Goal: Obtain resource: Obtain resource

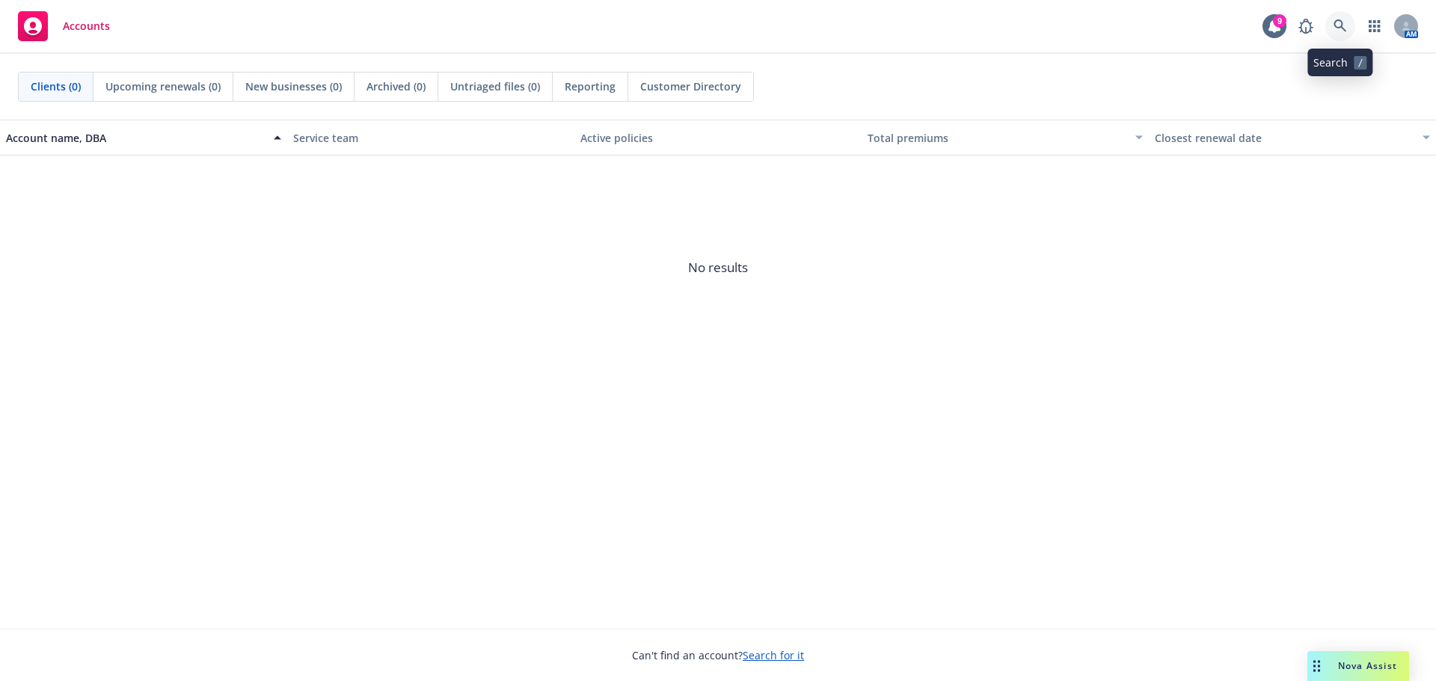
click at [1341, 30] on icon at bounding box center [1340, 25] width 13 height 13
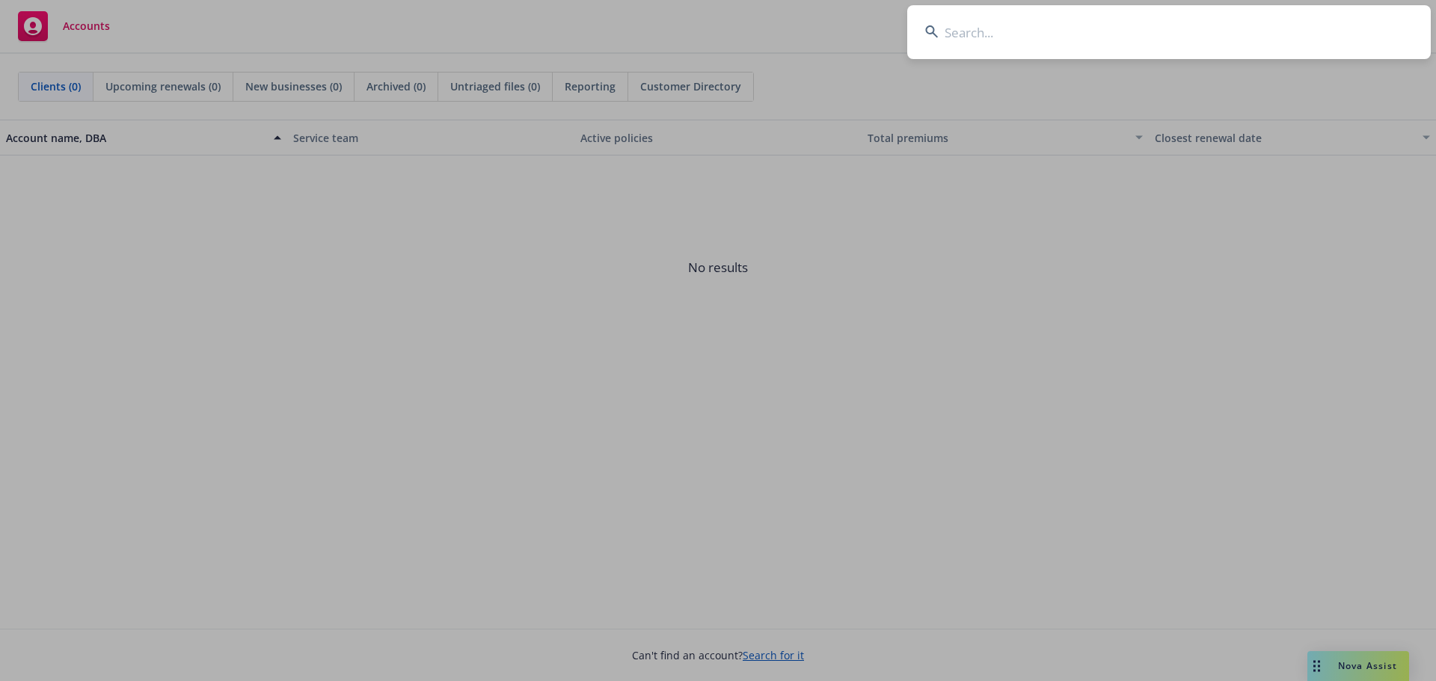
click at [966, 29] on input at bounding box center [1169, 32] width 524 height 54
paste input "Twist Bioscience Corporation"
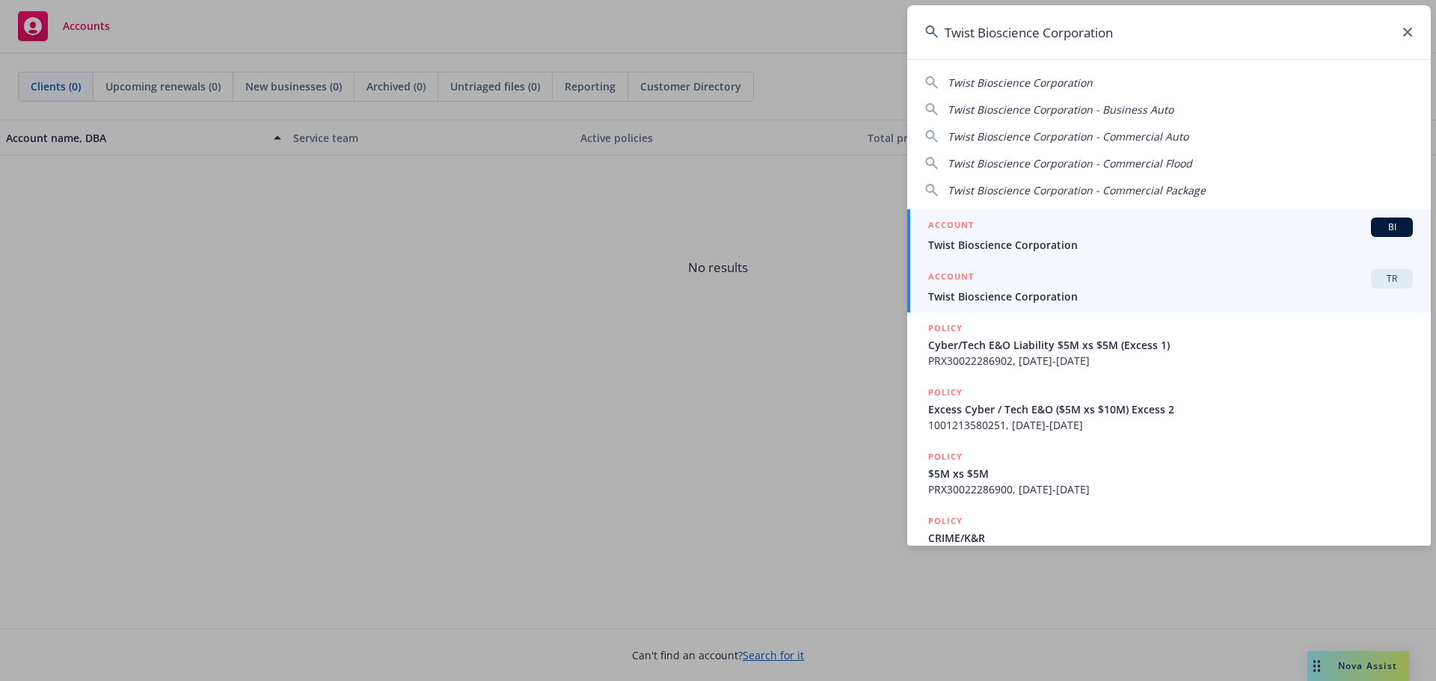
type input "Twist Bioscience Corporation"
click at [1091, 273] on div "ACCOUNT TR" at bounding box center [1170, 278] width 485 height 19
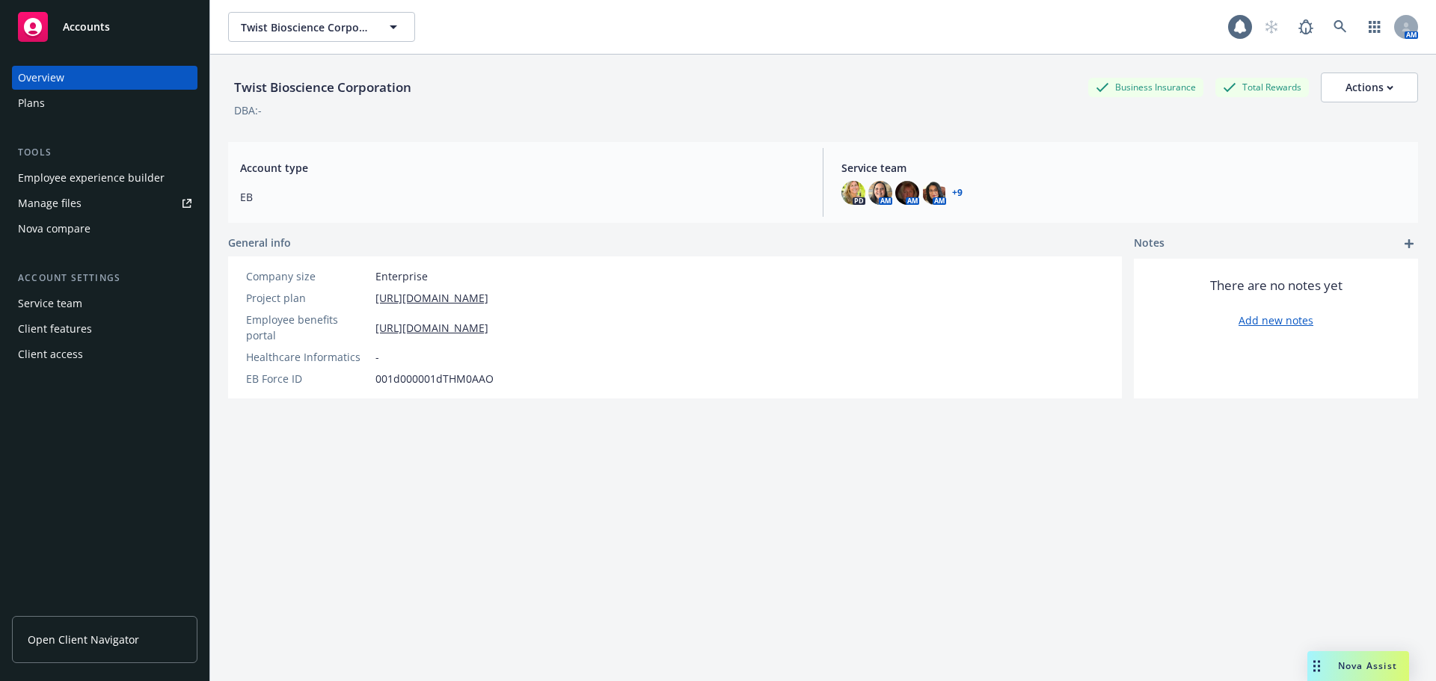
click at [45, 227] on div "Nova compare" at bounding box center [54, 229] width 73 height 24
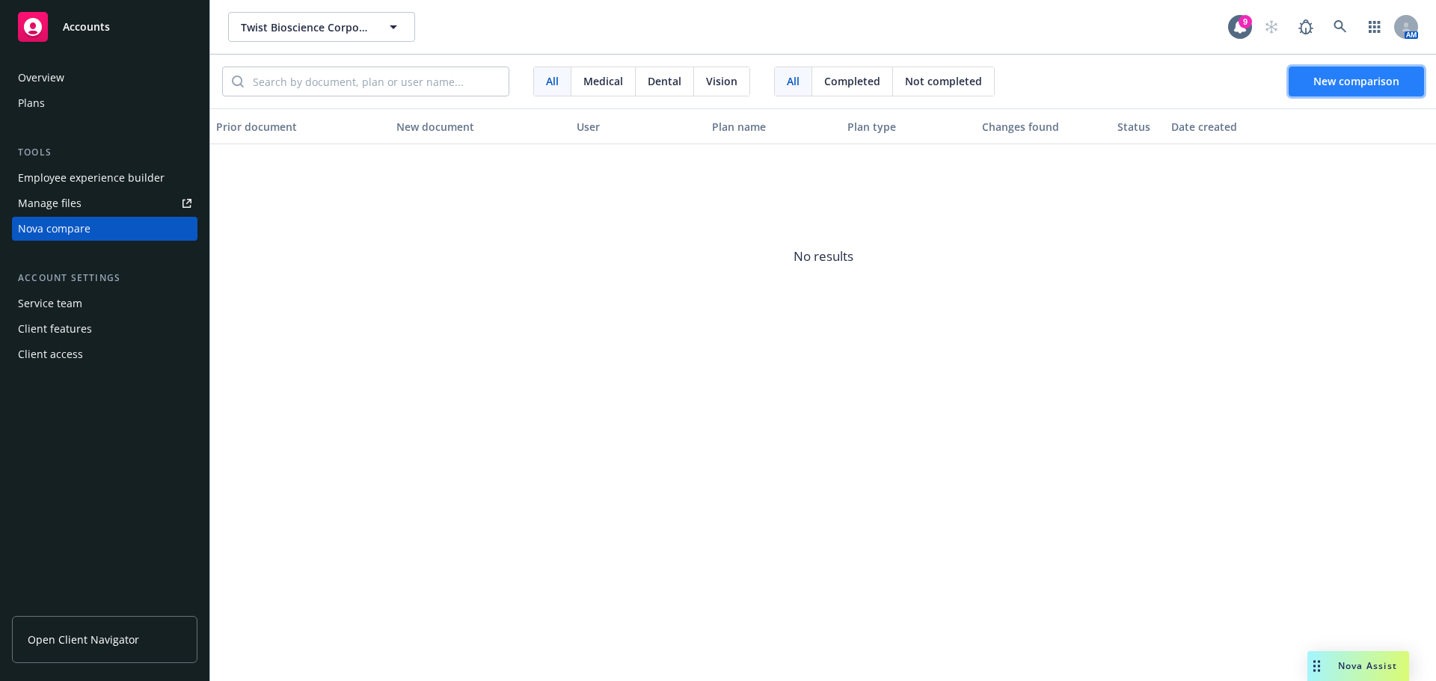
click at [1358, 85] on span "New comparison" at bounding box center [1356, 81] width 86 height 14
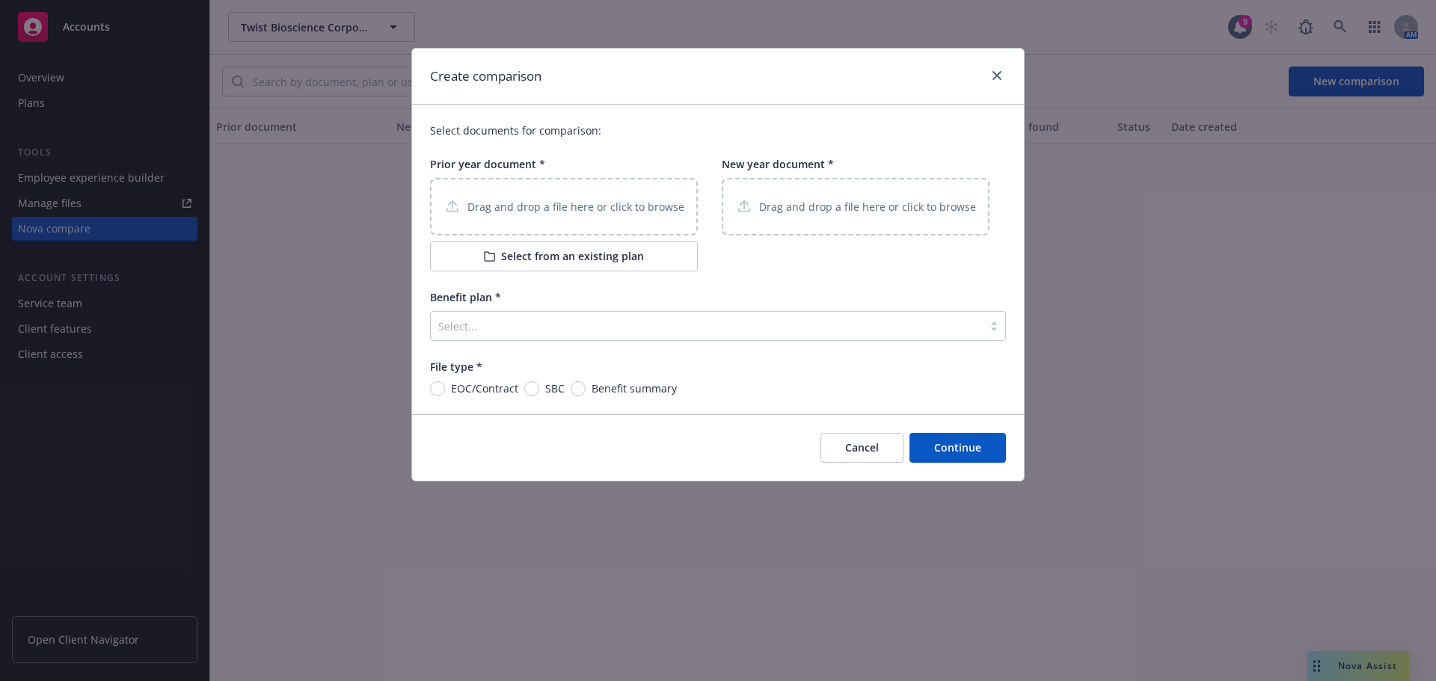
click at [546, 204] on p "Drag and drop a file here or click to browse" at bounding box center [575, 207] width 217 height 16
click at [564, 208] on p "Drag and drop a file here or click to browse" at bounding box center [575, 207] width 217 height 16
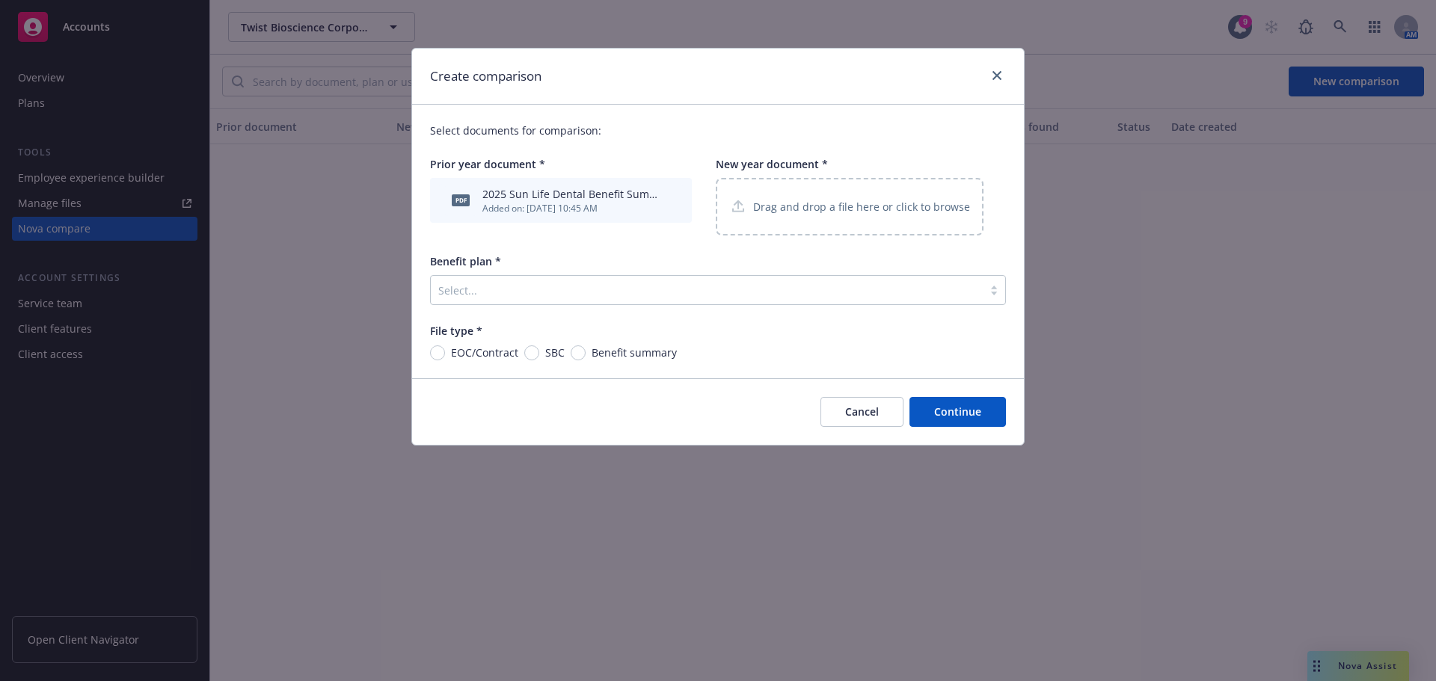
click at [848, 197] on div "Drag and drop a file here or click to browse" at bounding box center [849, 206] width 241 height 19
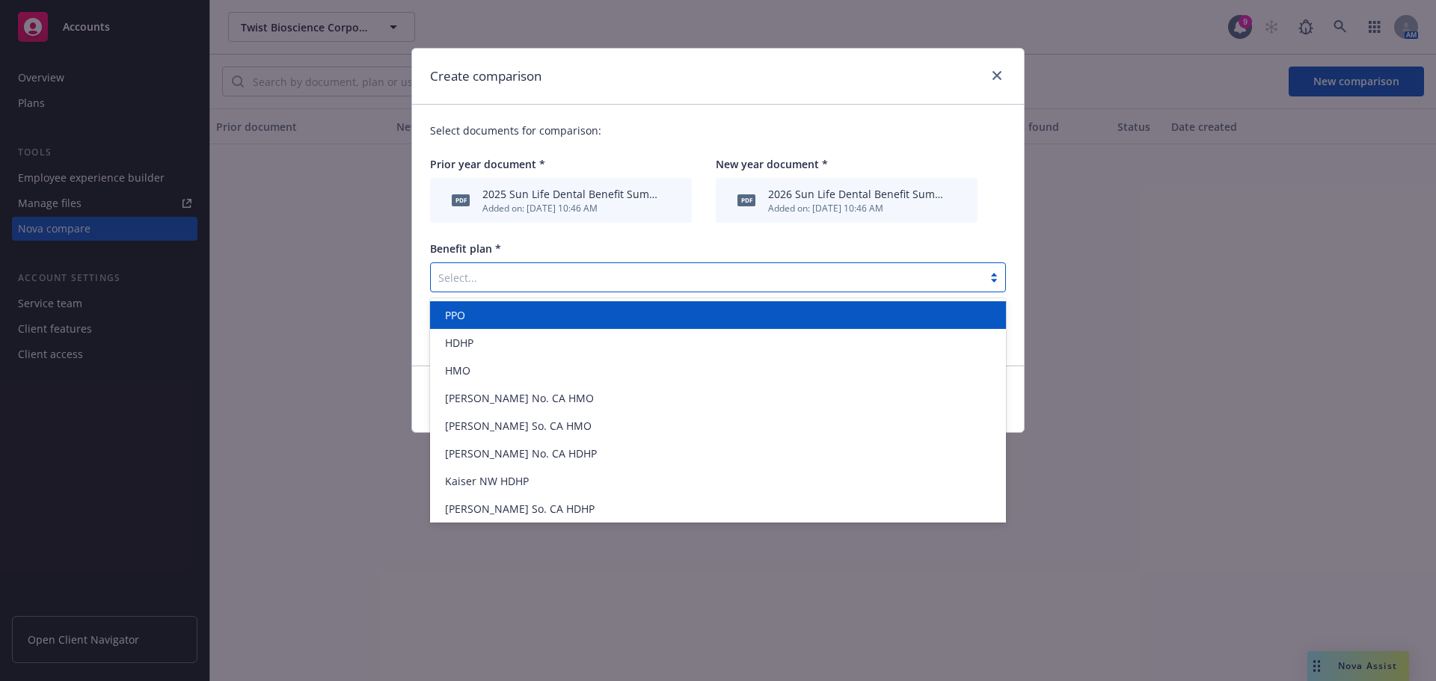
click at [992, 275] on div at bounding box center [994, 278] width 22 height 12
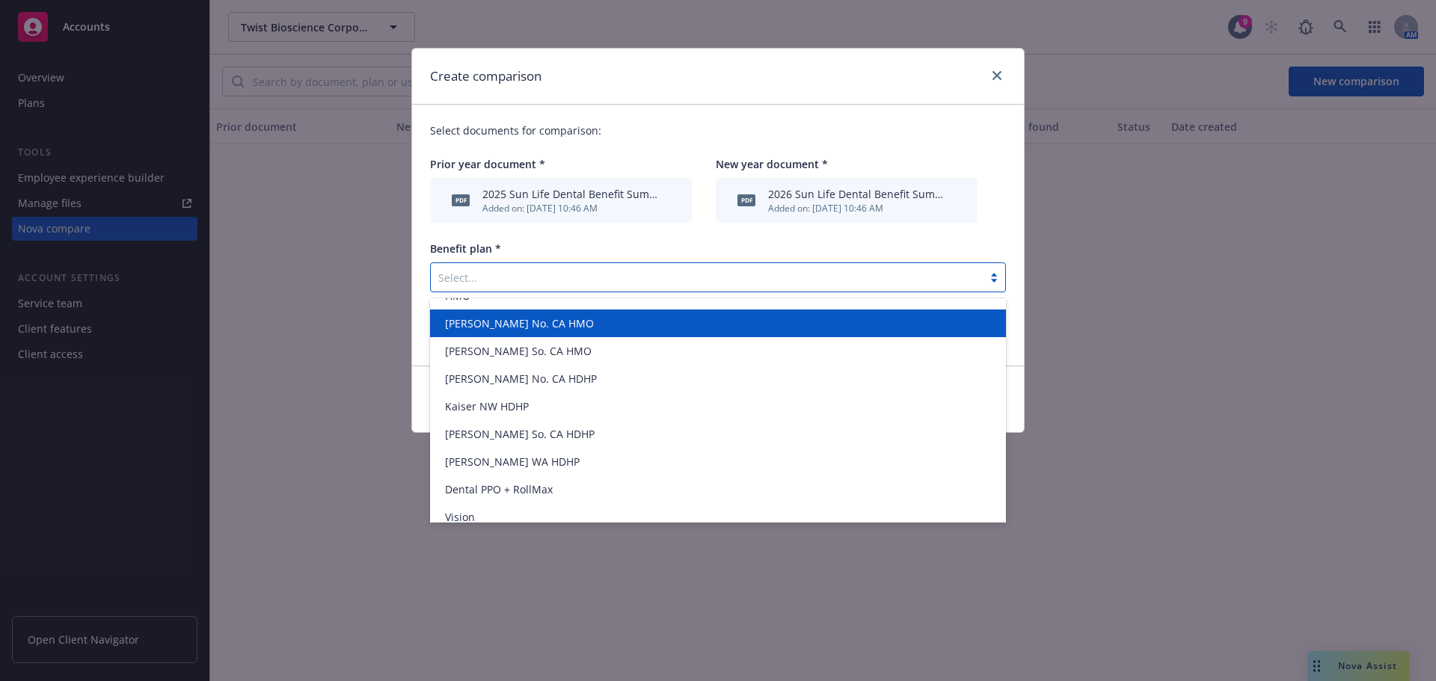
scroll to position [86, 0]
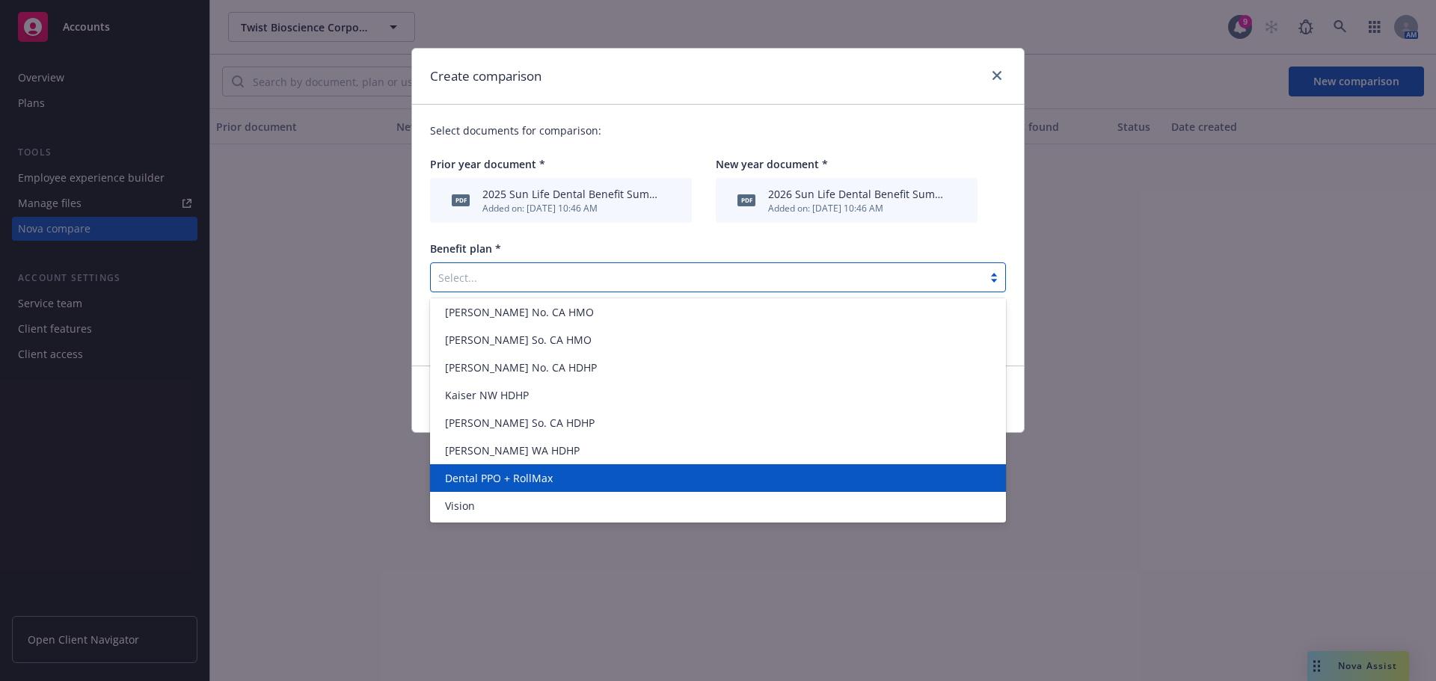
click at [533, 479] on span "Dental PPO + RollMax" at bounding box center [499, 478] width 108 height 16
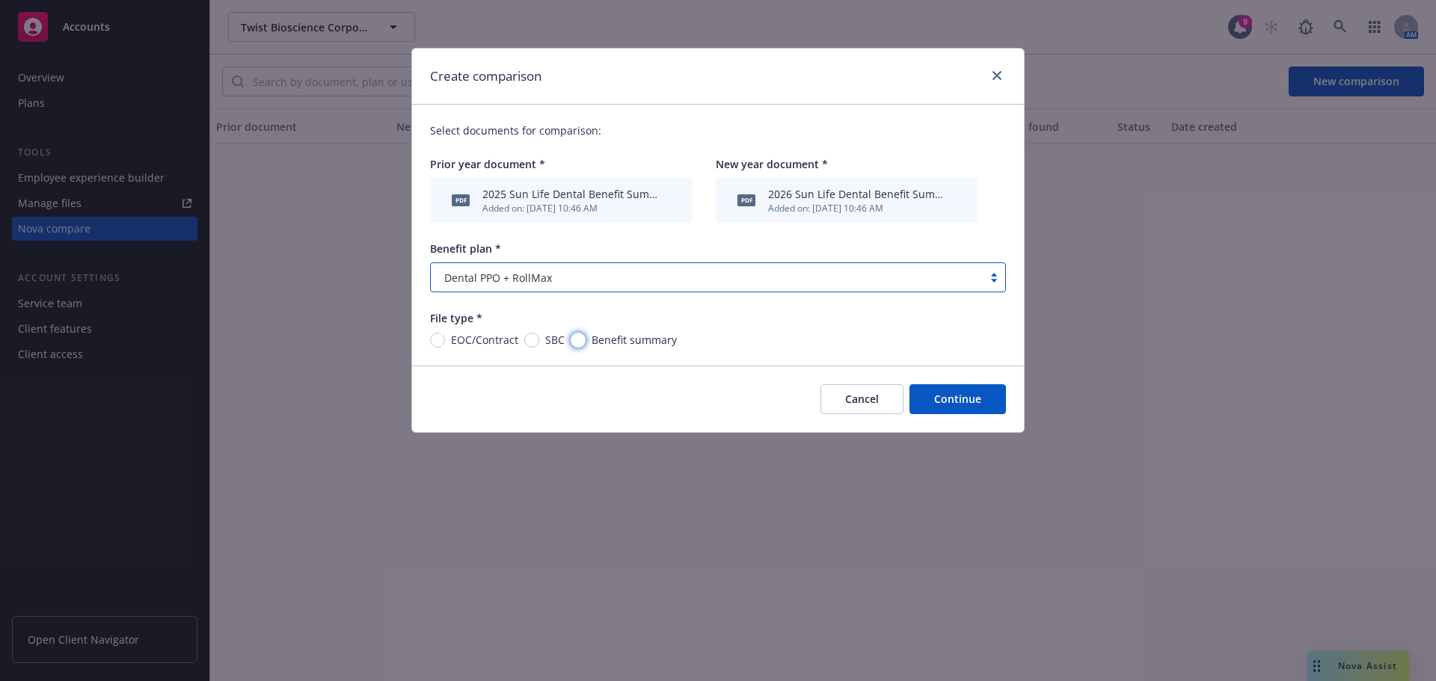
click at [579, 343] on input "Benefit summary" at bounding box center [578, 340] width 15 height 15
radio input "true"
click at [947, 399] on button "Continue" at bounding box center [958, 399] width 96 height 30
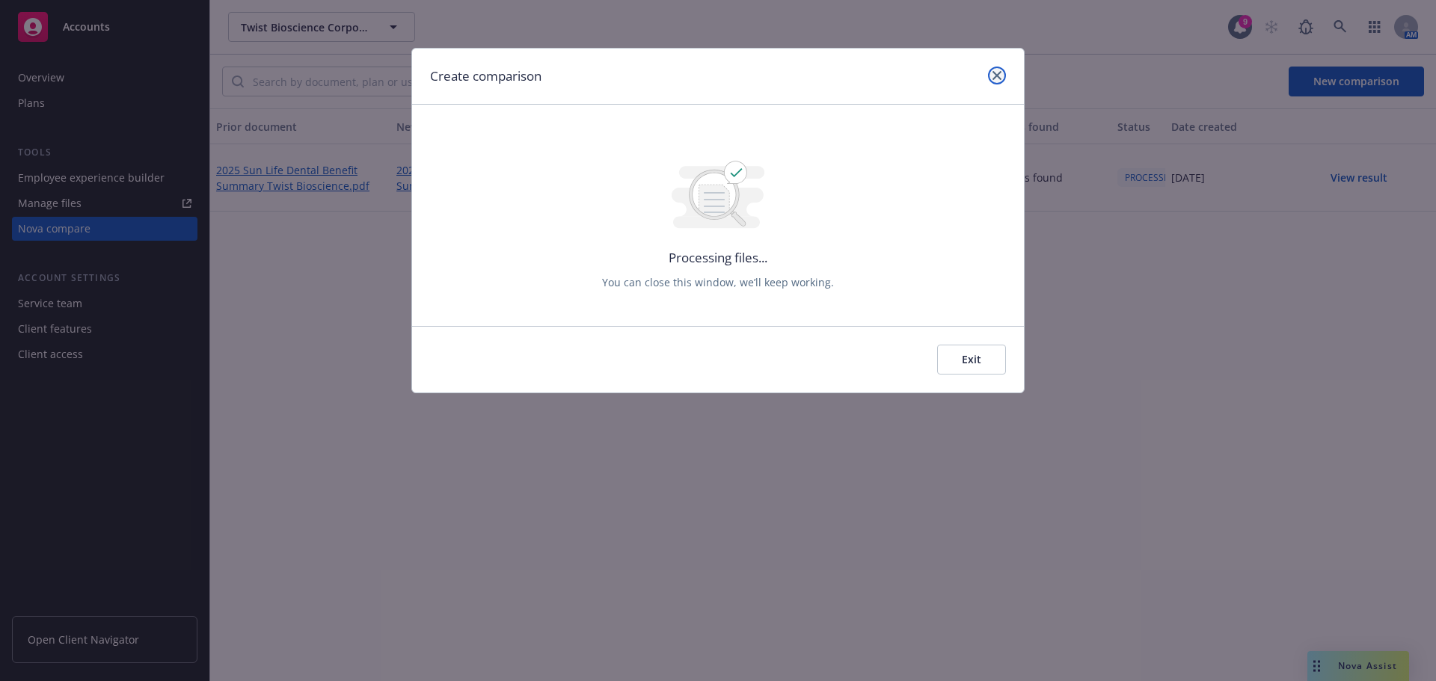
click at [996, 76] on icon "close" at bounding box center [997, 75] width 9 height 9
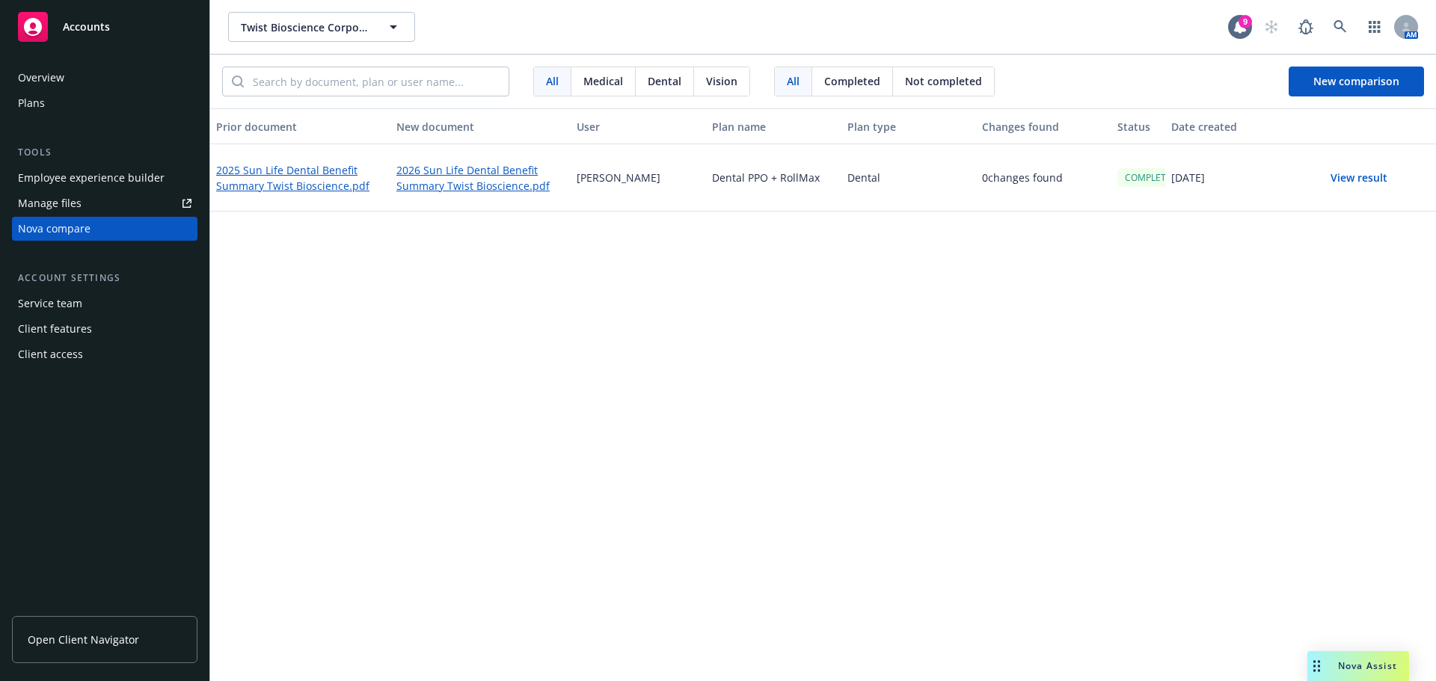
click at [1351, 177] on button "View result" at bounding box center [1359, 178] width 105 height 30
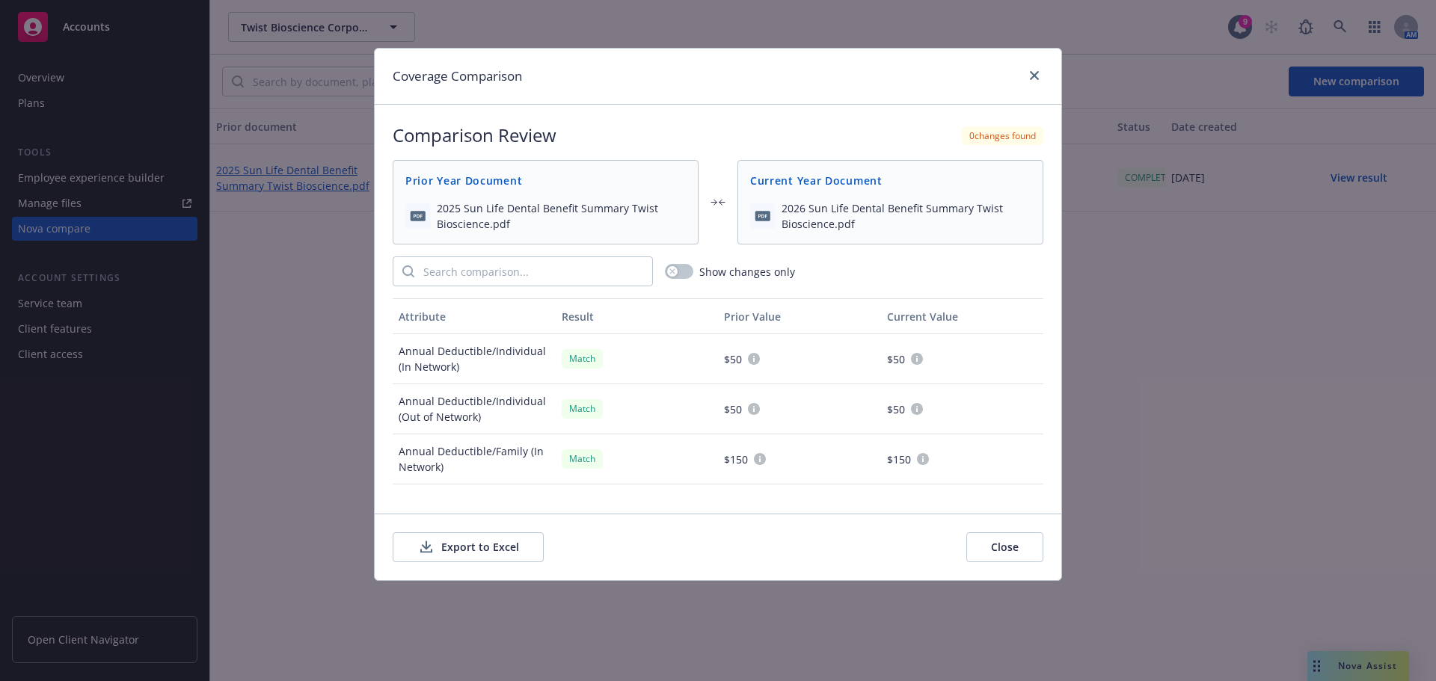
click at [469, 537] on button "Export to Excel" at bounding box center [468, 548] width 151 height 30
click at [1030, 79] on icon "close" at bounding box center [1034, 75] width 9 height 9
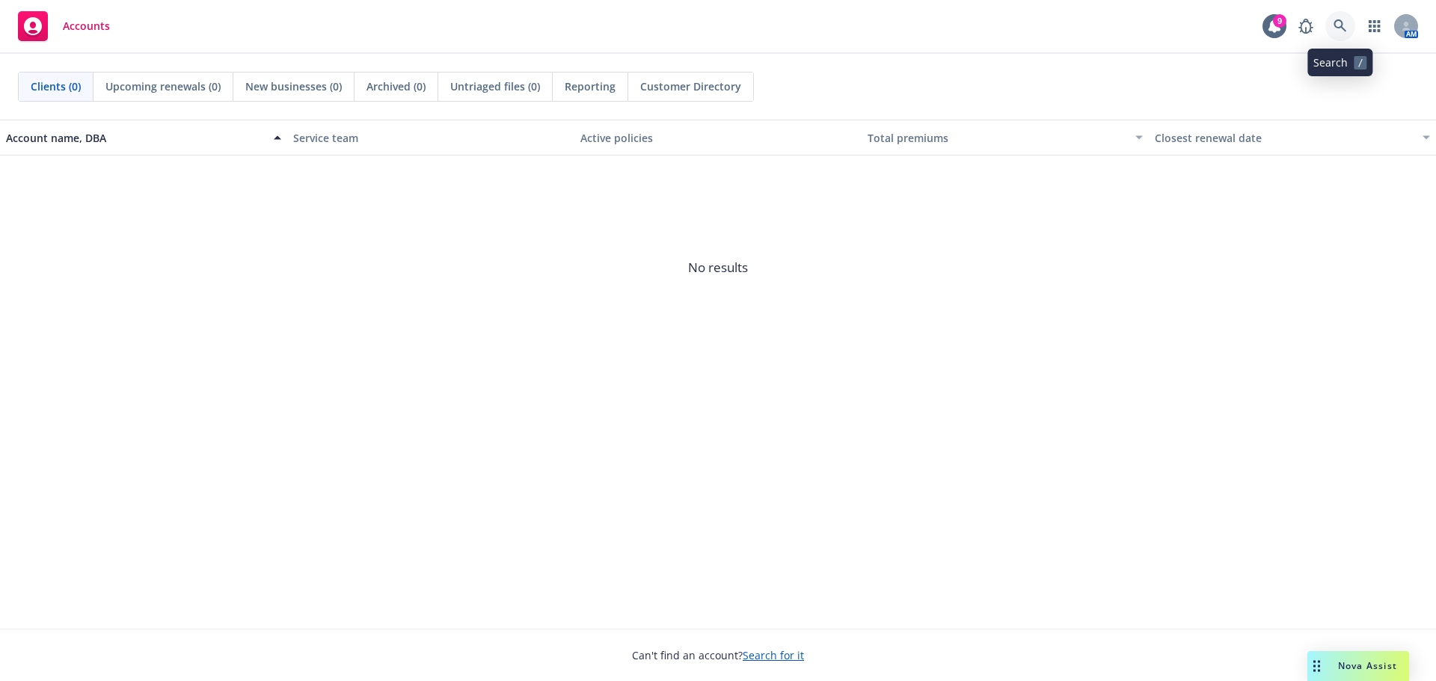
click at [1342, 20] on icon at bounding box center [1340, 25] width 13 height 13
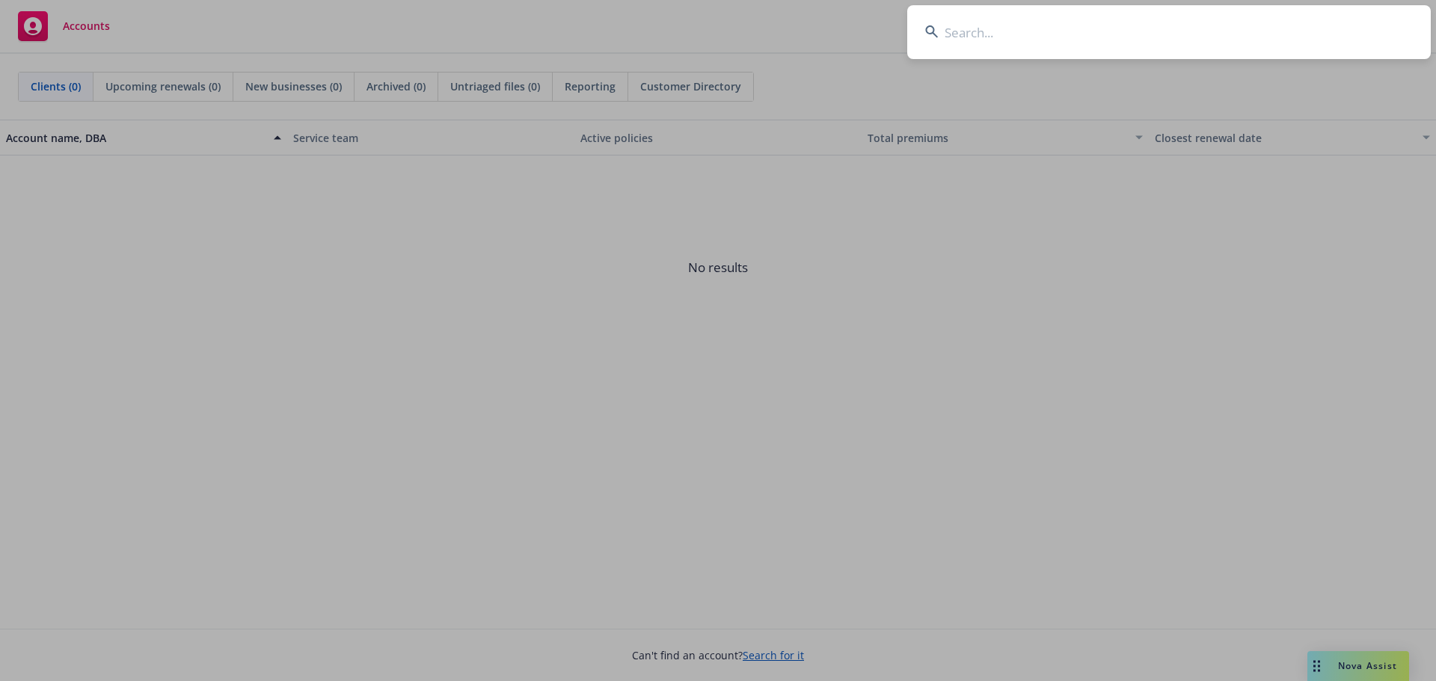
click at [1025, 35] on input at bounding box center [1169, 32] width 524 height 54
paste input "Pacific Agri-Products, Inc."
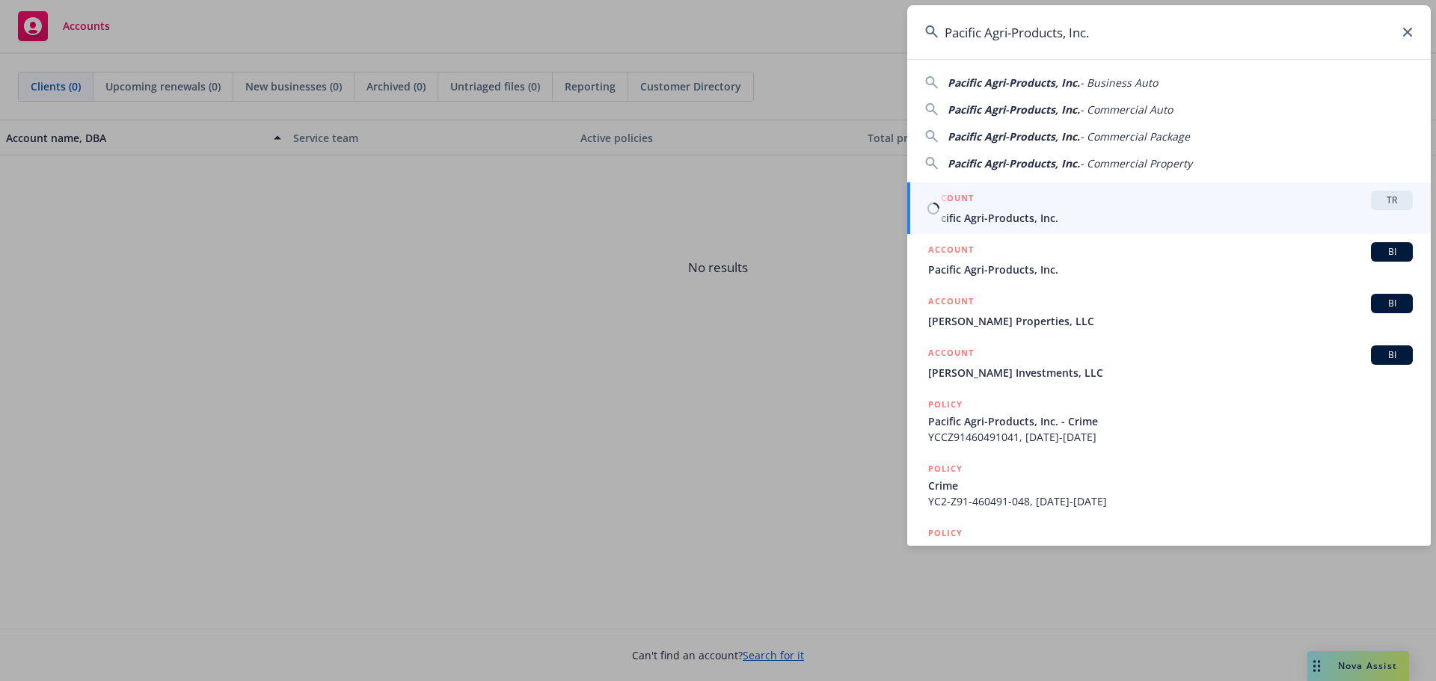
type input "Pacific Agri-Products, Inc."
click at [1076, 215] on span "Pacific Agri-Products, Inc." at bounding box center [1170, 218] width 485 height 16
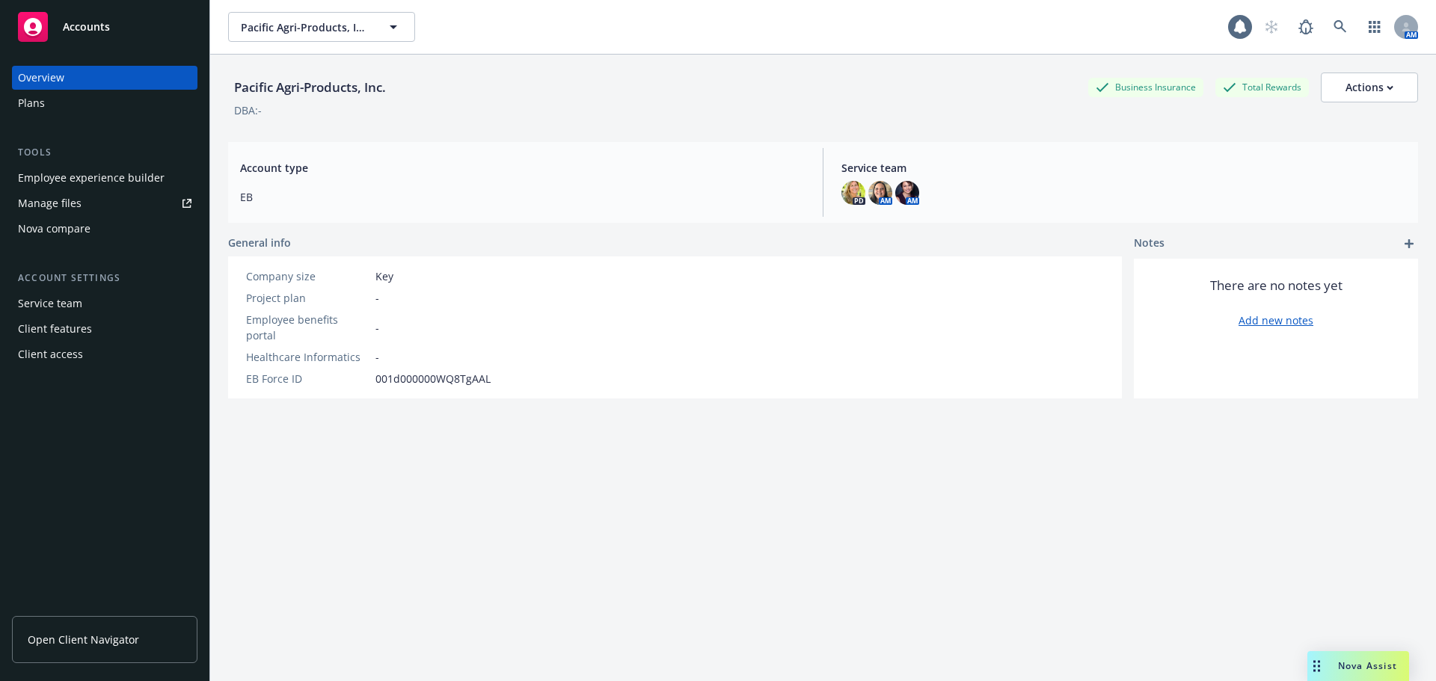
click at [50, 94] on div "Plans" at bounding box center [105, 103] width 174 height 24
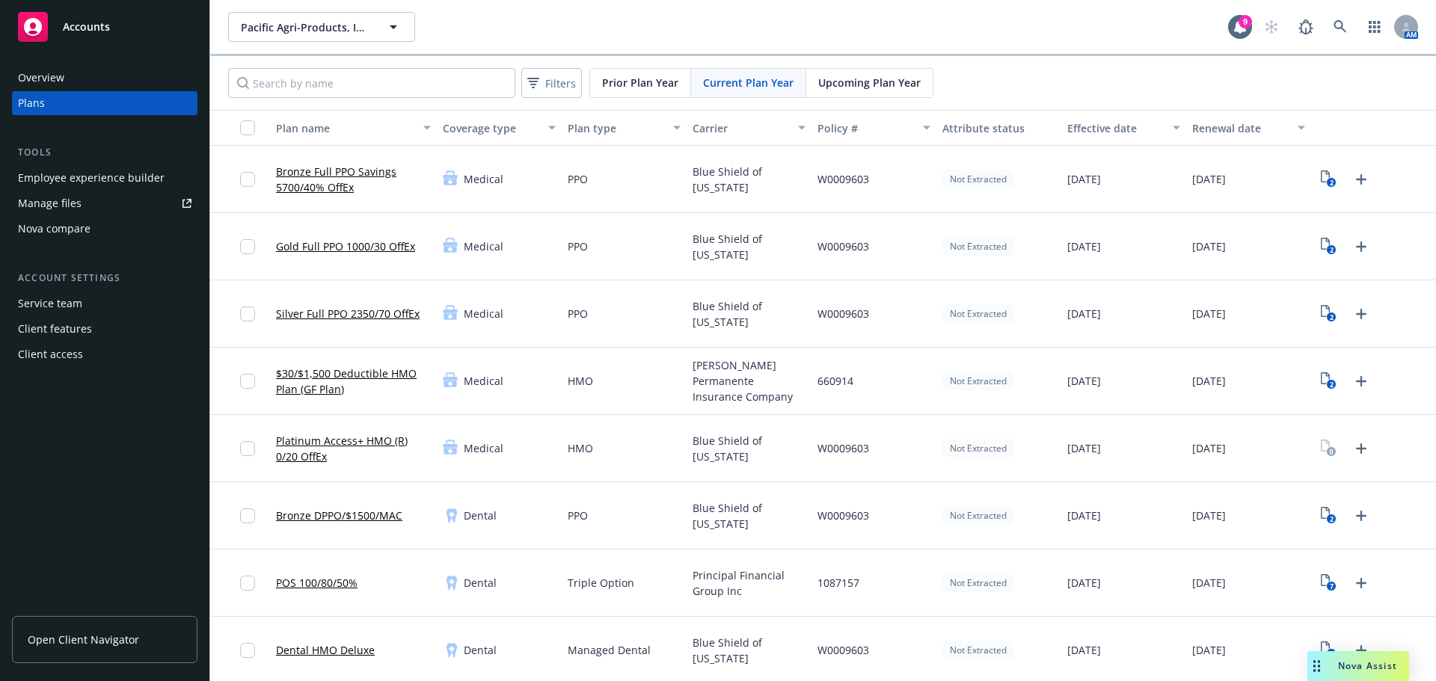
click at [865, 79] on span "Upcoming Plan Year" at bounding box center [869, 83] width 102 height 16
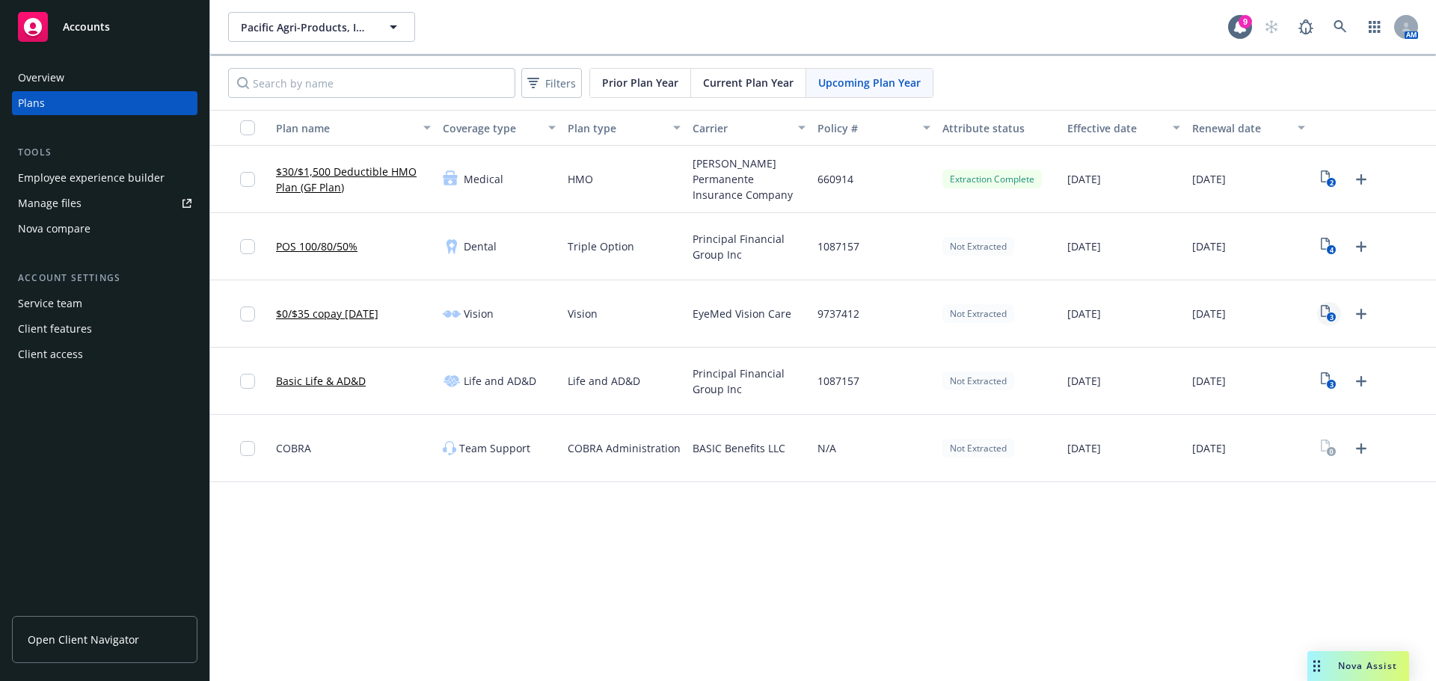
click at [1326, 310] on icon "3" at bounding box center [1329, 313] width 16 height 17
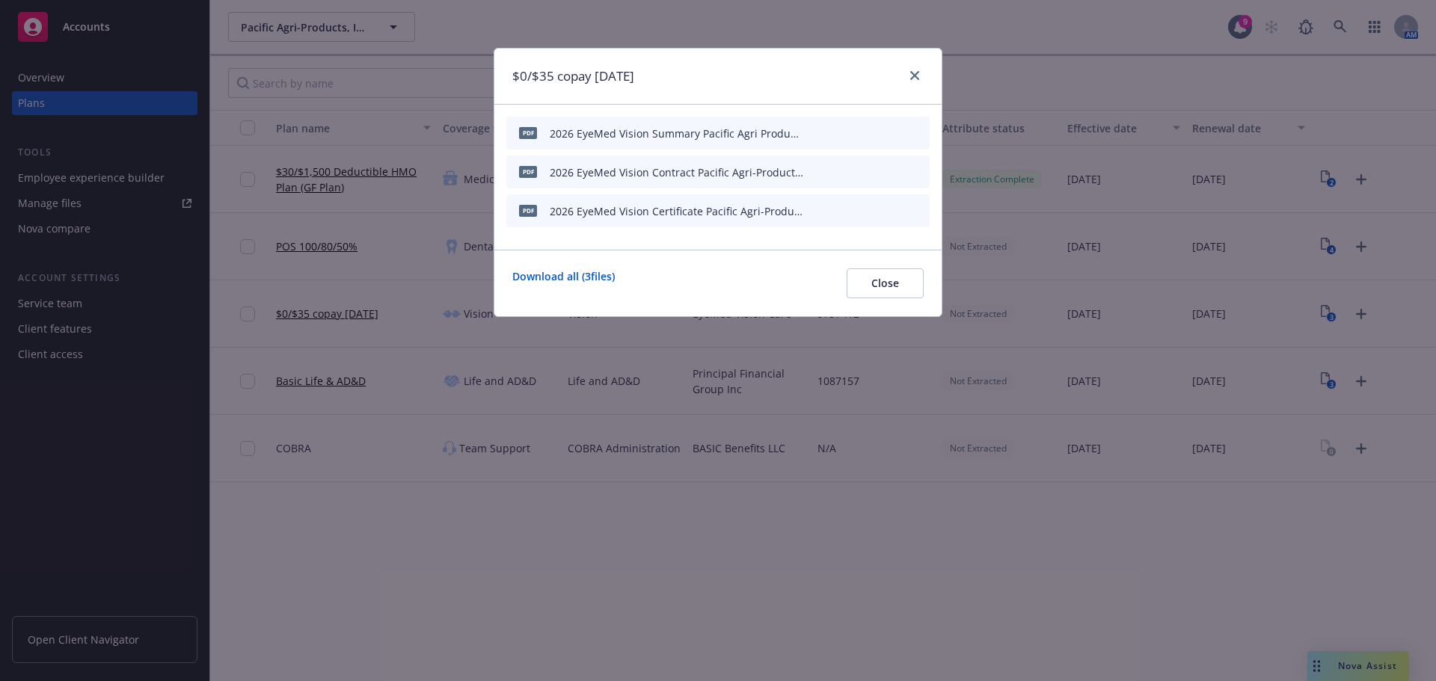
click at [841, 135] on icon "start extraction" at bounding box center [840, 132] width 18 height 18
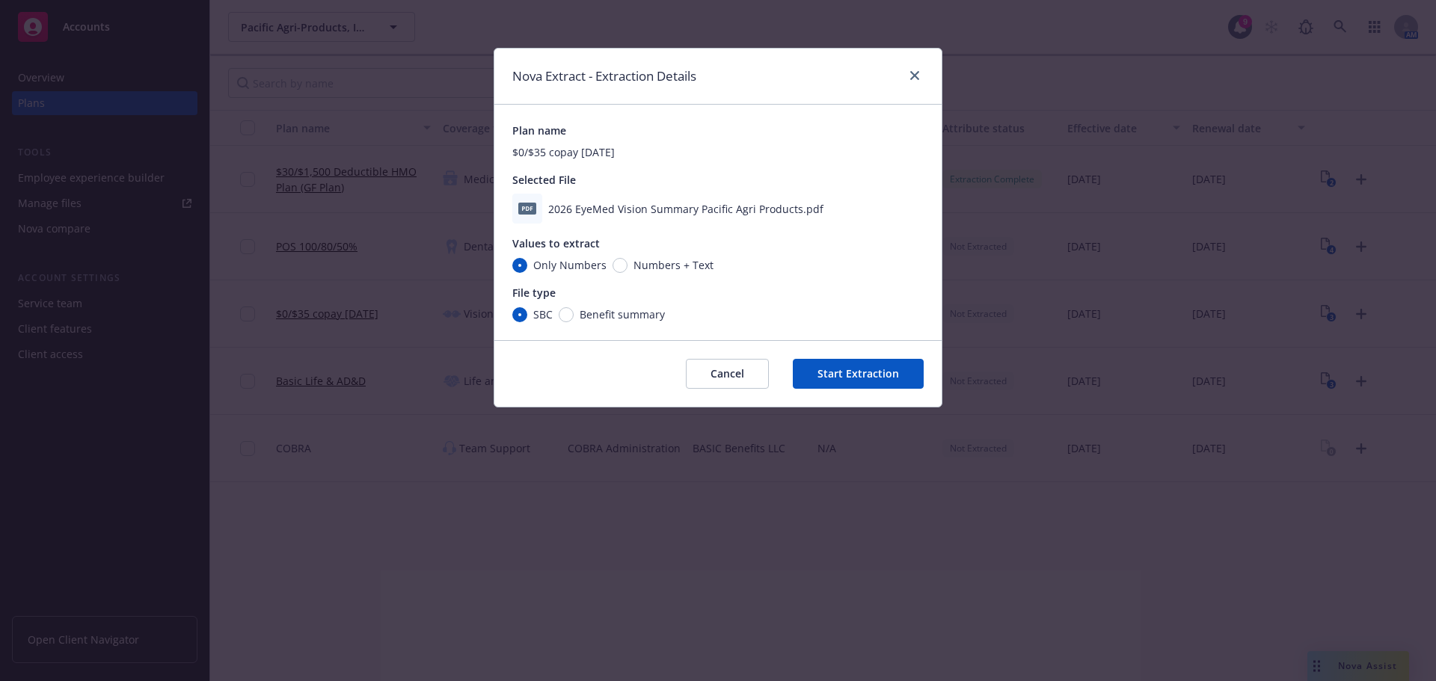
click at [574, 312] on span "Benefit summary" at bounding box center [619, 315] width 91 height 16
click at [574, 312] on input "Benefit summary" at bounding box center [566, 314] width 15 height 15
radio input "true"
click at [871, 375] on button "Start Extraction" at bounding box center [858, 374] width 131 height 30
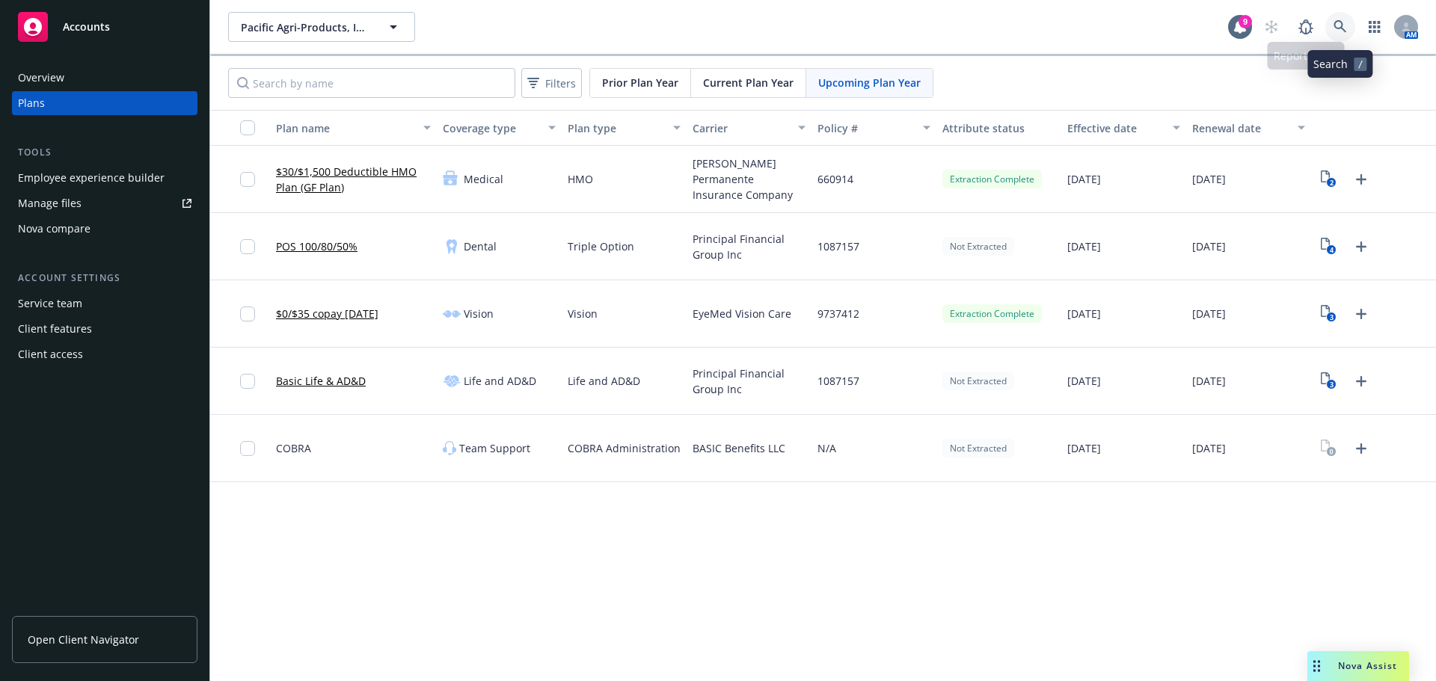
click at [1337, 34] on link at bounding box center [1340, 27] width 30 height 30
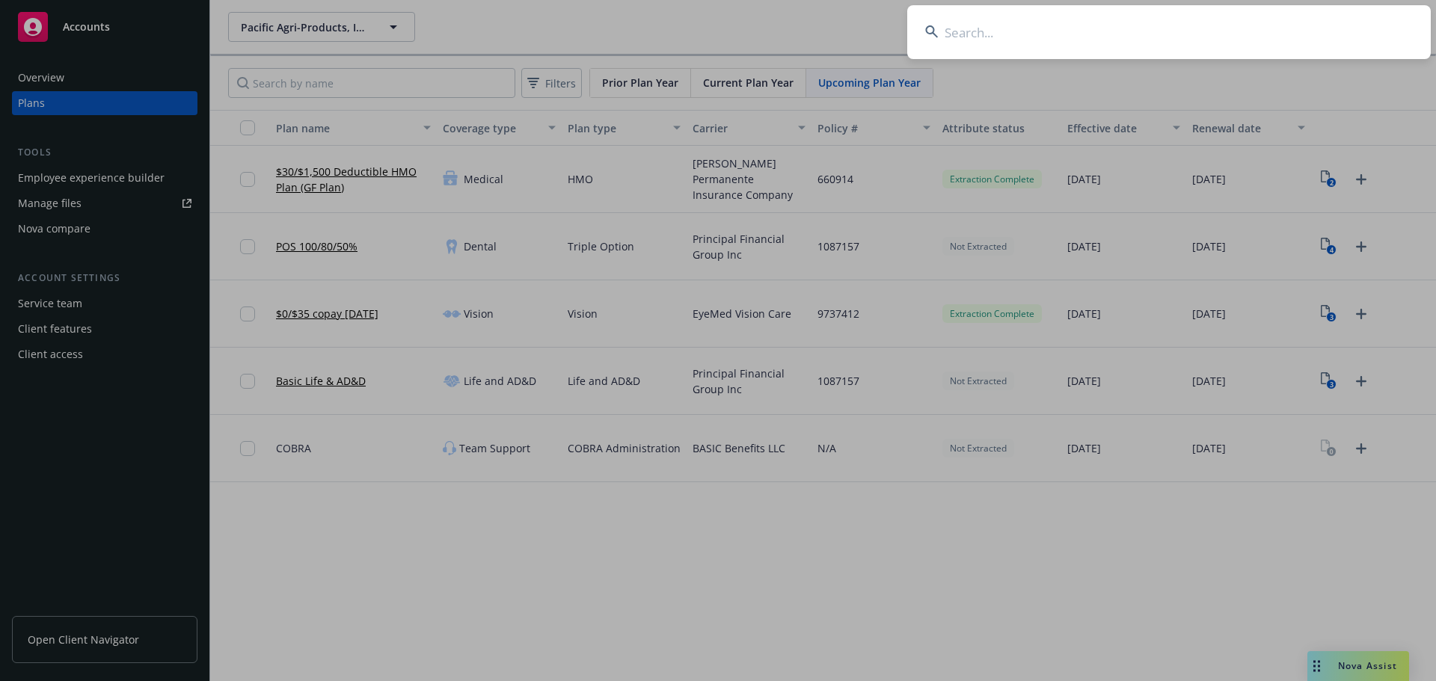
click at [974, 38] on input at bounding box center [1169, 32] width 524 height 54
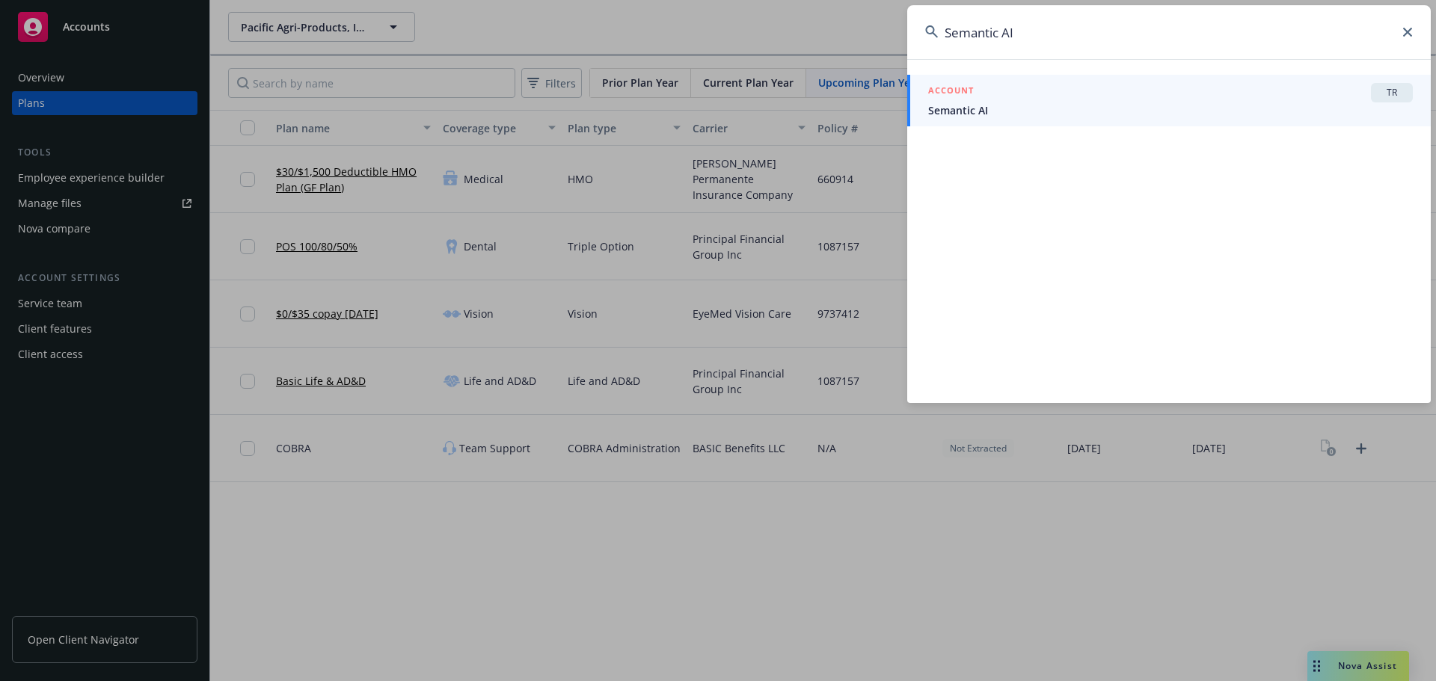
type input "Semantic AI"
click at [1007, 105] on span "Semantic AI" at bounding box center [1170, 110] width 485 height 16
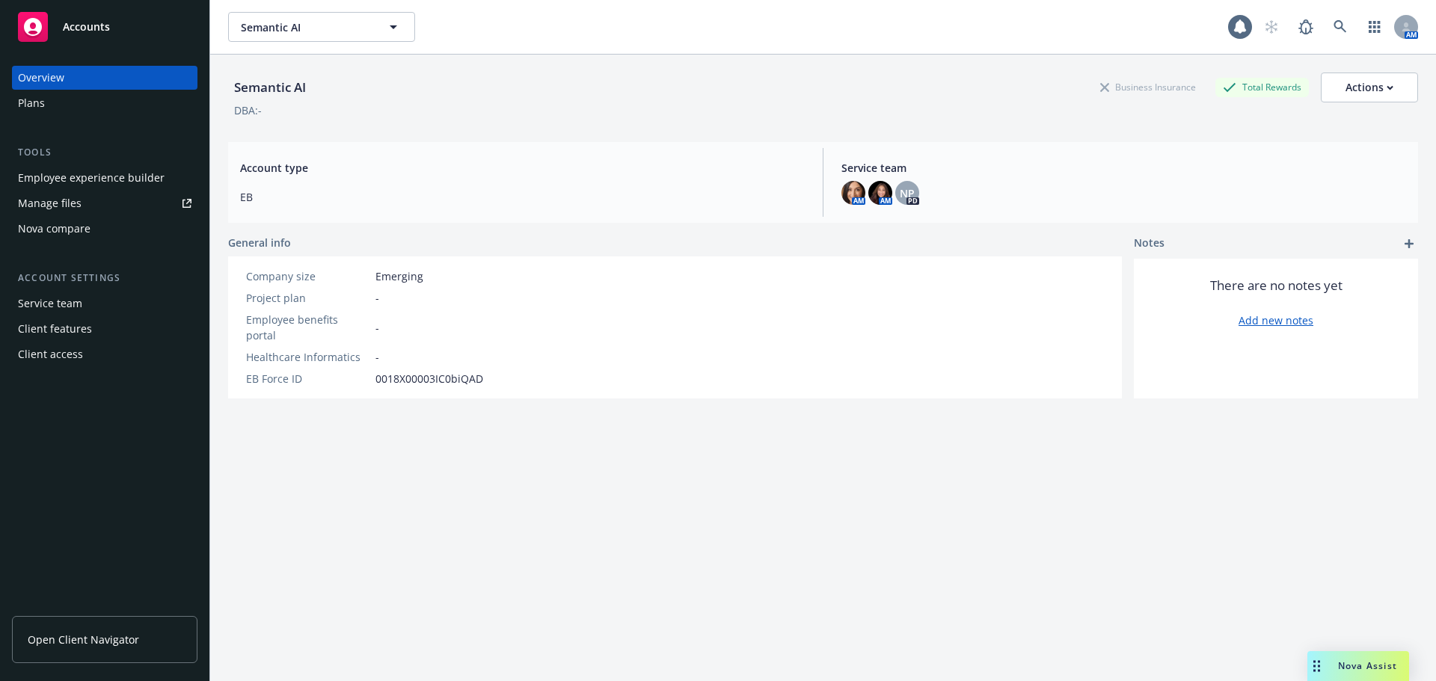
click at [47, 102] on div "Plans" at bounding box center [105, 103] width 174 height 24
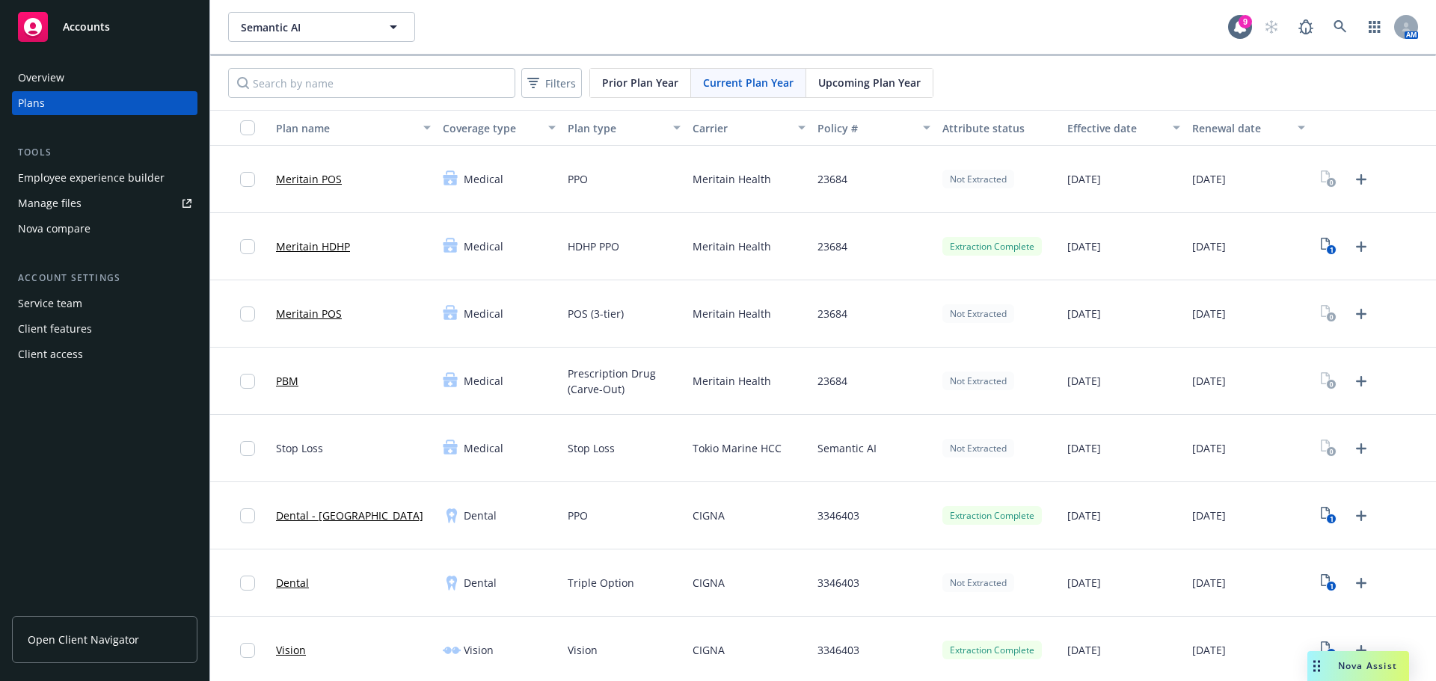
click at [863, 86] on span "Upcoming Plan Year" at bounding box center [869, 83] width 102 height 16
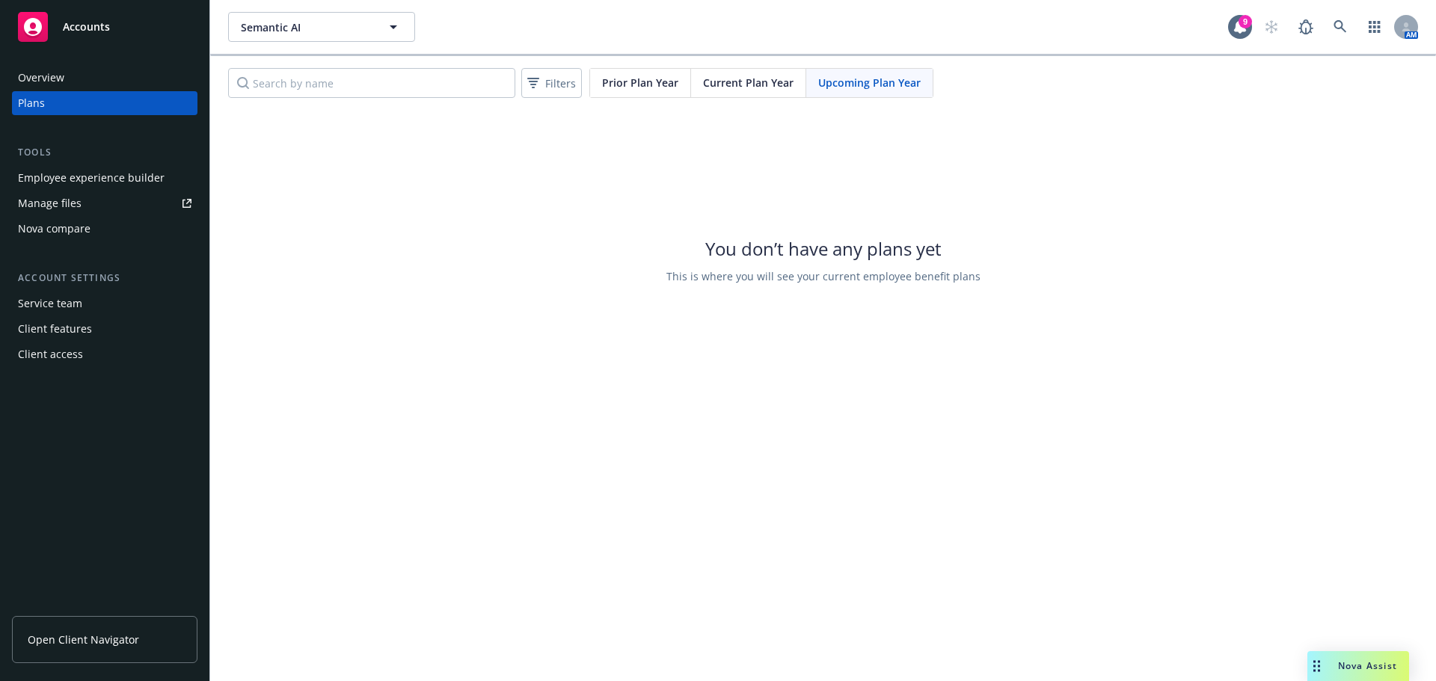
click at [760, 85] on span "Current Plan Year" at bounding box center [748, 83] width 91 height 16
